Goal: Use online tool/utility: Use online tool/utility

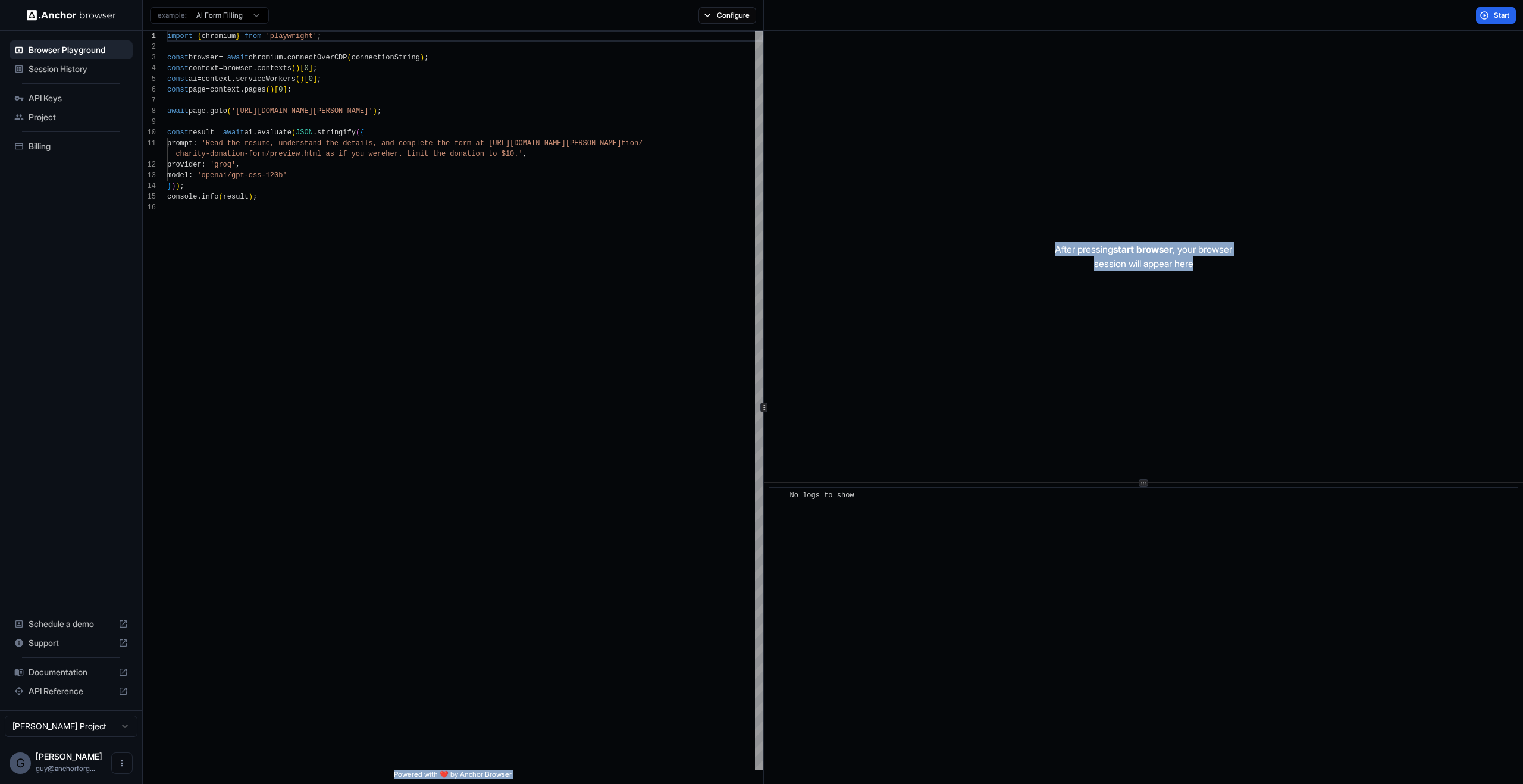
scroll to position [107, 0]
click at [425, 116] on div "1 2 3 4 5 6 7 8 9 10 11 12 13 14 15 16 import { chromium } from 'playwright' ; …" at bounding box center [833, 406] width 1380 height 753
type textarea "**********"
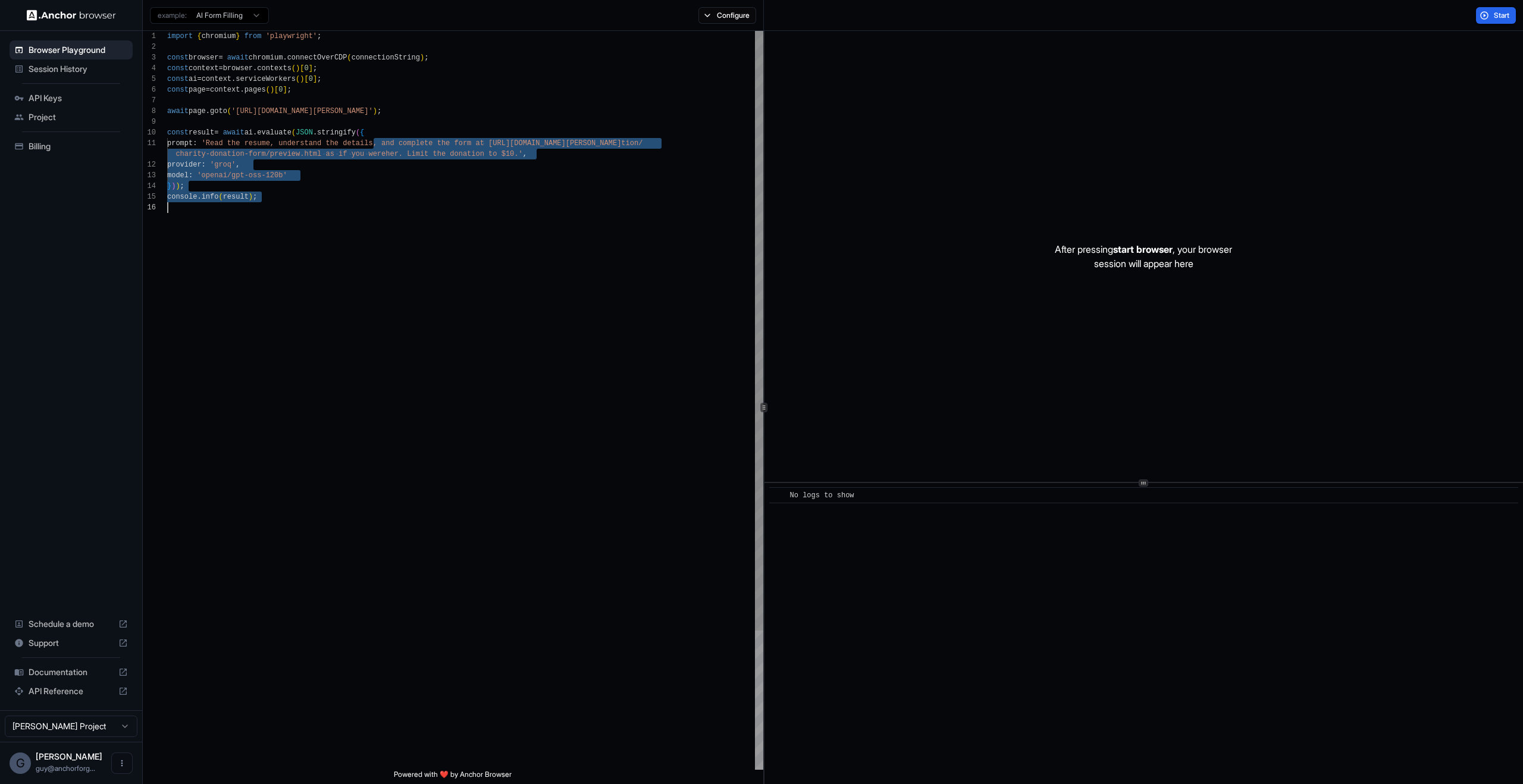
drag, startPoint x: 379, startPoint y: 170, endPoint x: 514, endPoint y: 347, distance: 222.6
click at [514, 347] on div "import { chromium } from 'playwright' ; const browser = await chromium . connec…" at bounding box center [465, 485] width 596 height 910
click at [514, 346] on div "import { chromium } from 'playwright' ; const browser = await chromium . connec…" at bounding box center [465, 485] width 596 height 910
